Goal: Task Accomplishment & Management: Manage account settings

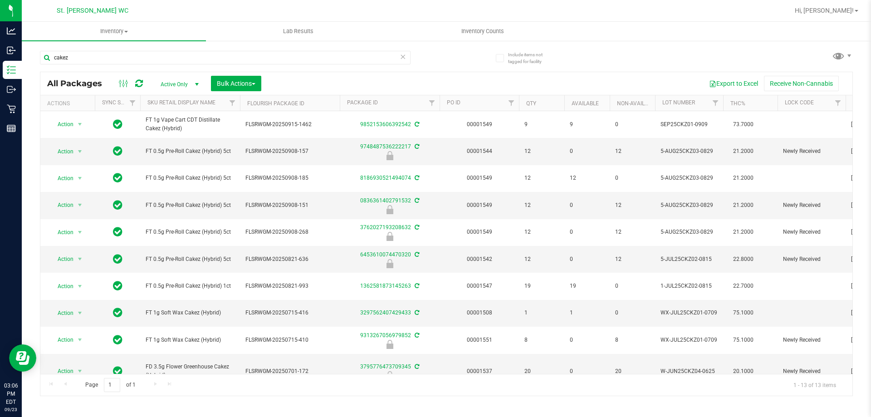
click at [365, 21] on nav "St. [PERSON_NAME] WC Hi, [PERSON_NAME]!" at bounding box center [446, 11] width 849 height 22
click at [832, 11] on span "Hi, [PERSON_NAME]!" at bounding box center [824, 10] width 59 height 7
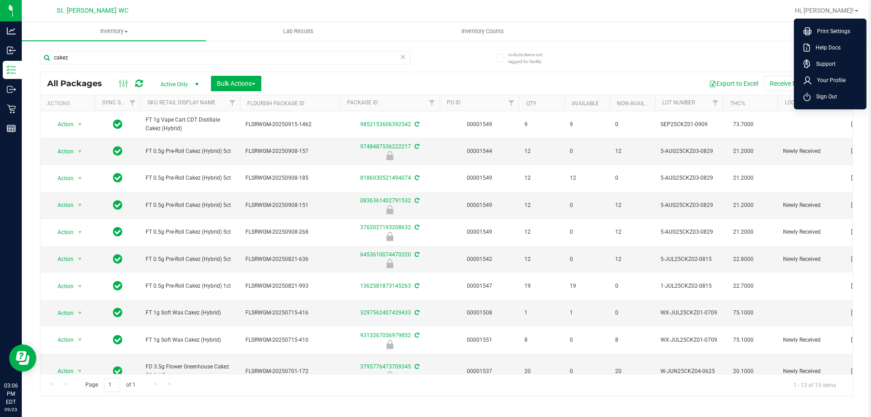
click at [737, 21] on nav "St. [PERSON_NAME] WC Hi, [PERSON_NAME]! Print Settings Help Docs Support Your P…" at bounding box center [446, 11] width 849 height 22
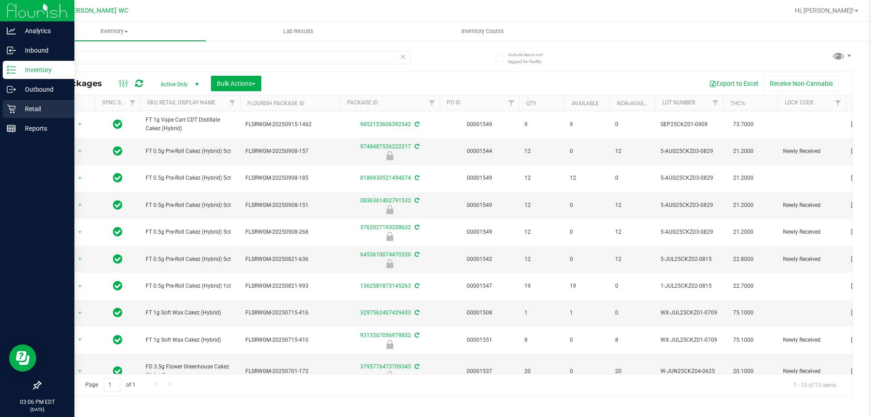
click at [18, 110] on p "Retail" at bounding box center [43, 108] width 54 height 11
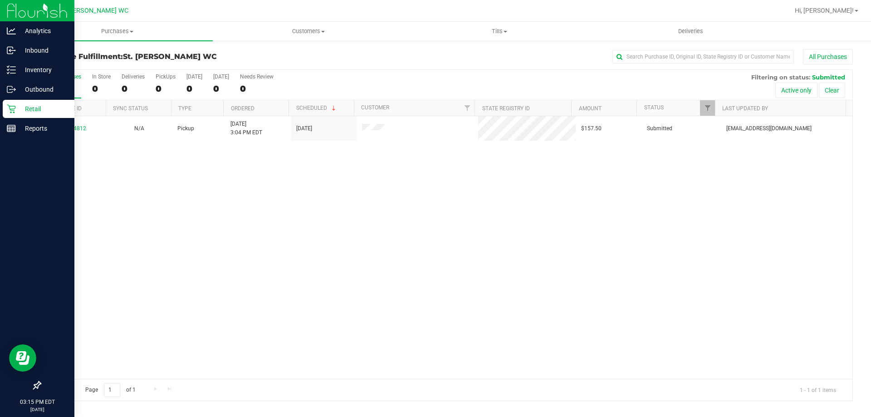
click at [16, 108] on p "Retail" at bounding box center [43, 108] width 54 height 11
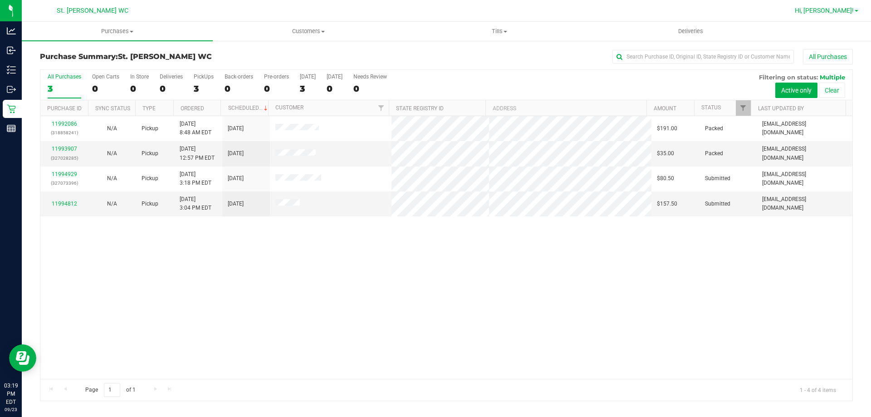
click at [831, 15] on link "Hi, [PERSON_NAME]!" at bounding box center [826, 11] width 71 height 10
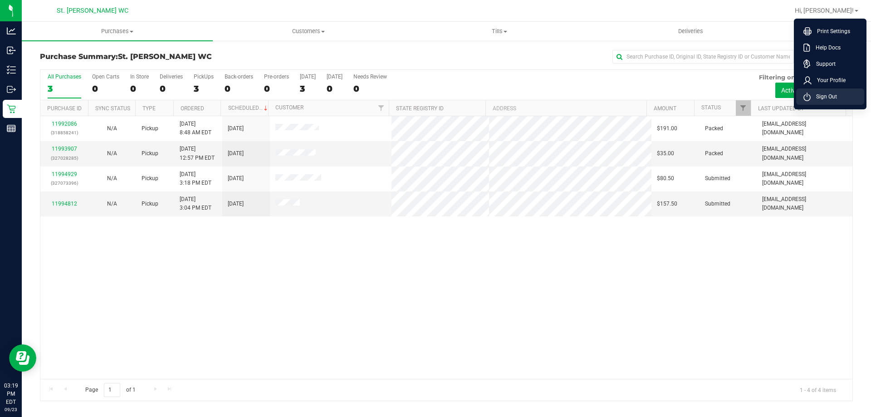
click at [819, 98] on span "Sign Out" at bounding box center [823, 96] width 26 height 9
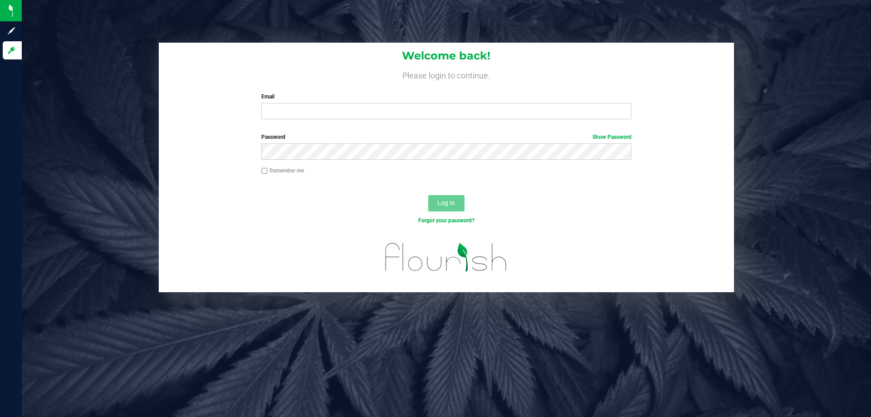
click at [522, 98] on label "Email" at bounding box center [446, 97] width 370 height 8
click at [522, 103] on input "Email" at bounding box center [446, 111] width 370 height 16
type input "hgladstone@liveparallel.com"
click at [428, 195] on button "Log In" at bounding box center [446, 203] width 36 height 16
